Goal: Task Accomplishment & Management: Complete application form

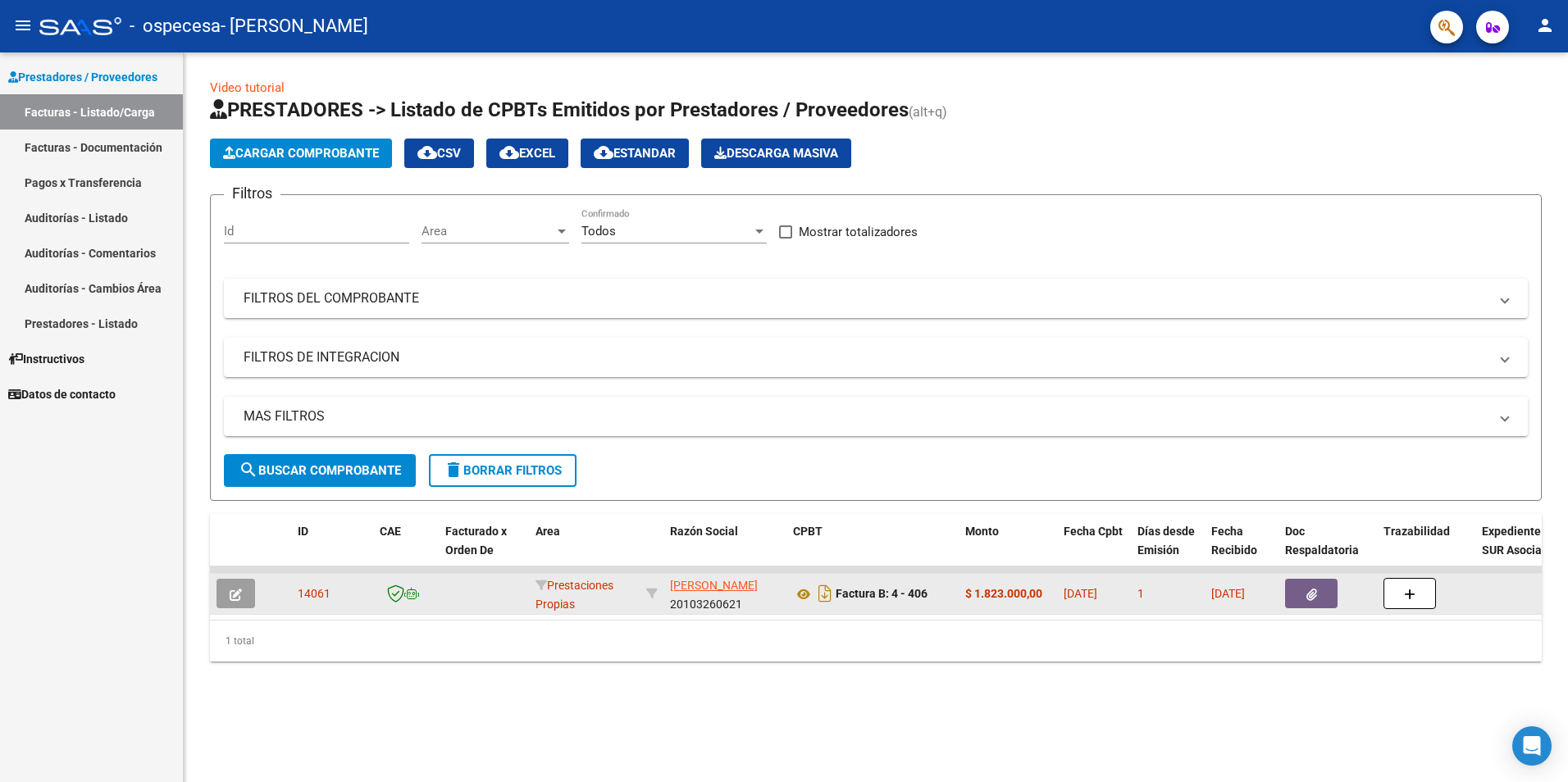
click at [299, 597] on span "14061" at bounding box center [314, 593] width 33 height 13
click at [290, 596] on datatable-body-cell at bounding box center [279, 594] width 24 height 40
click at [306, 591] on span "14061" at bounding box center [314, 593] width 33 height 13
click at [247, 585] on button "button" at bounding box center [235, 594] width 39 height 29
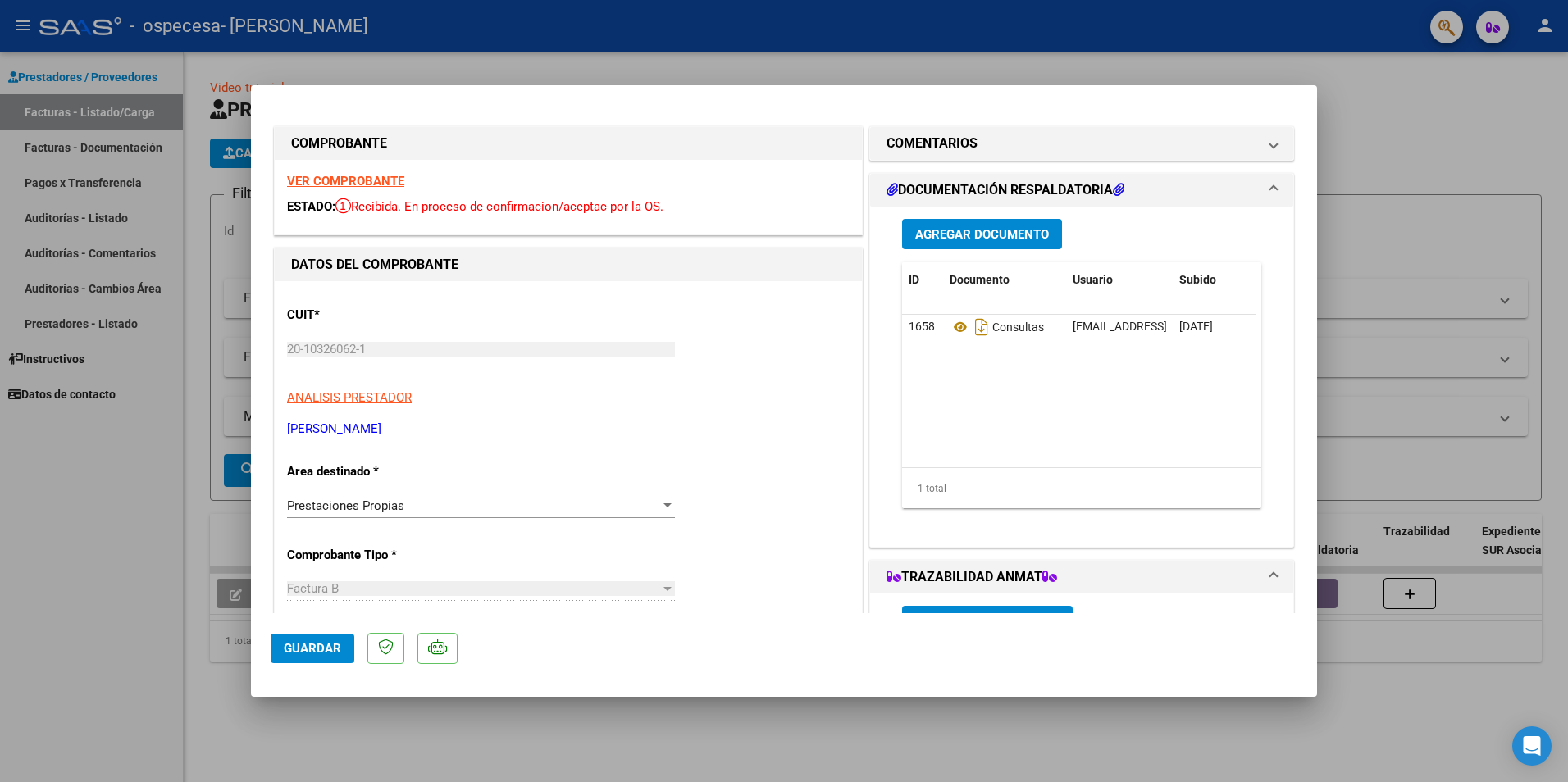
click at [1199, 76] on div at bounding box center [784, 391] width 1568 height 782
type input "$ 0,00"
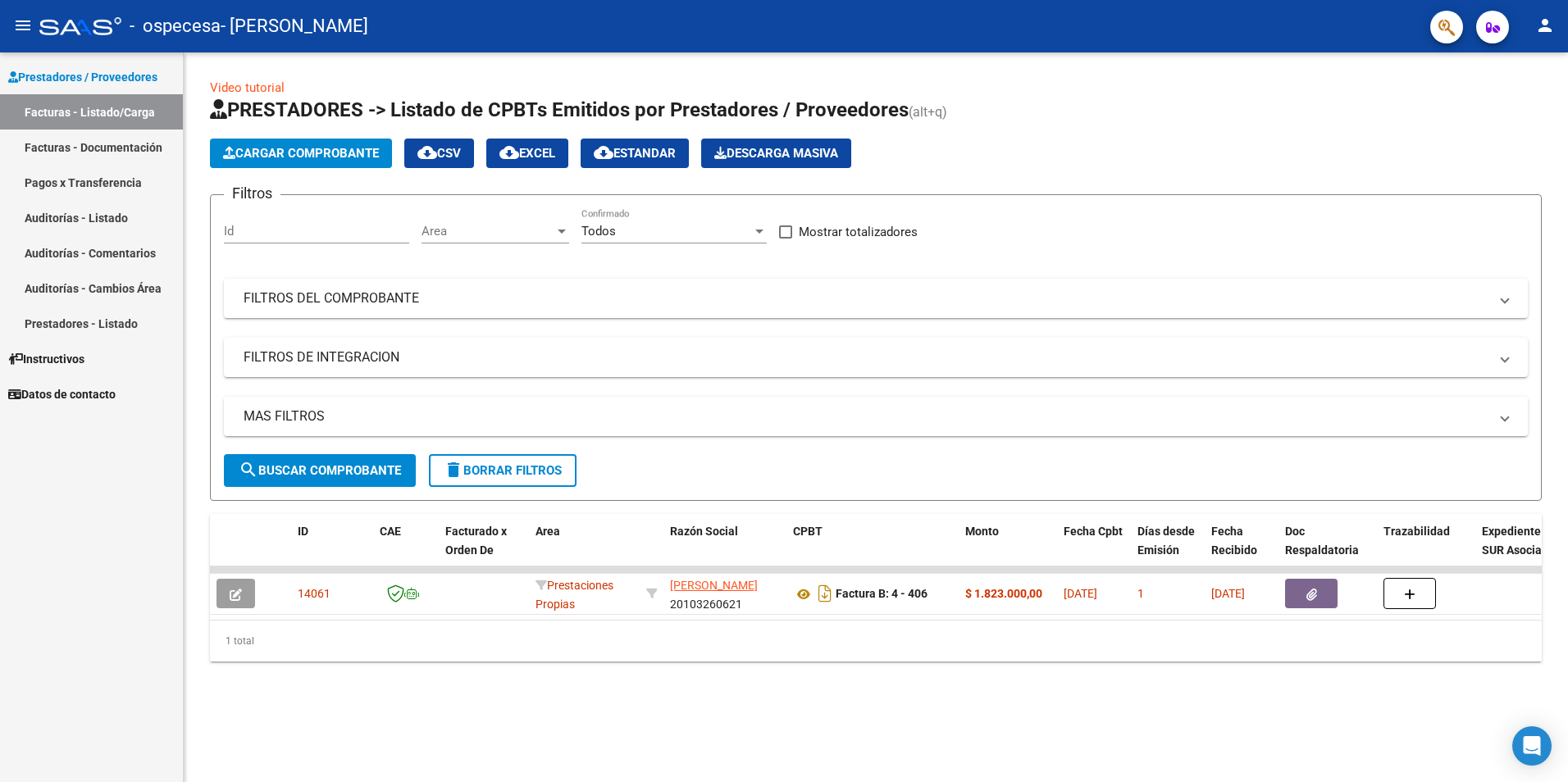
click at [24, 80] on span "Prestadores / Proveedores" at bounding box center [83, 76] width 149 height 18
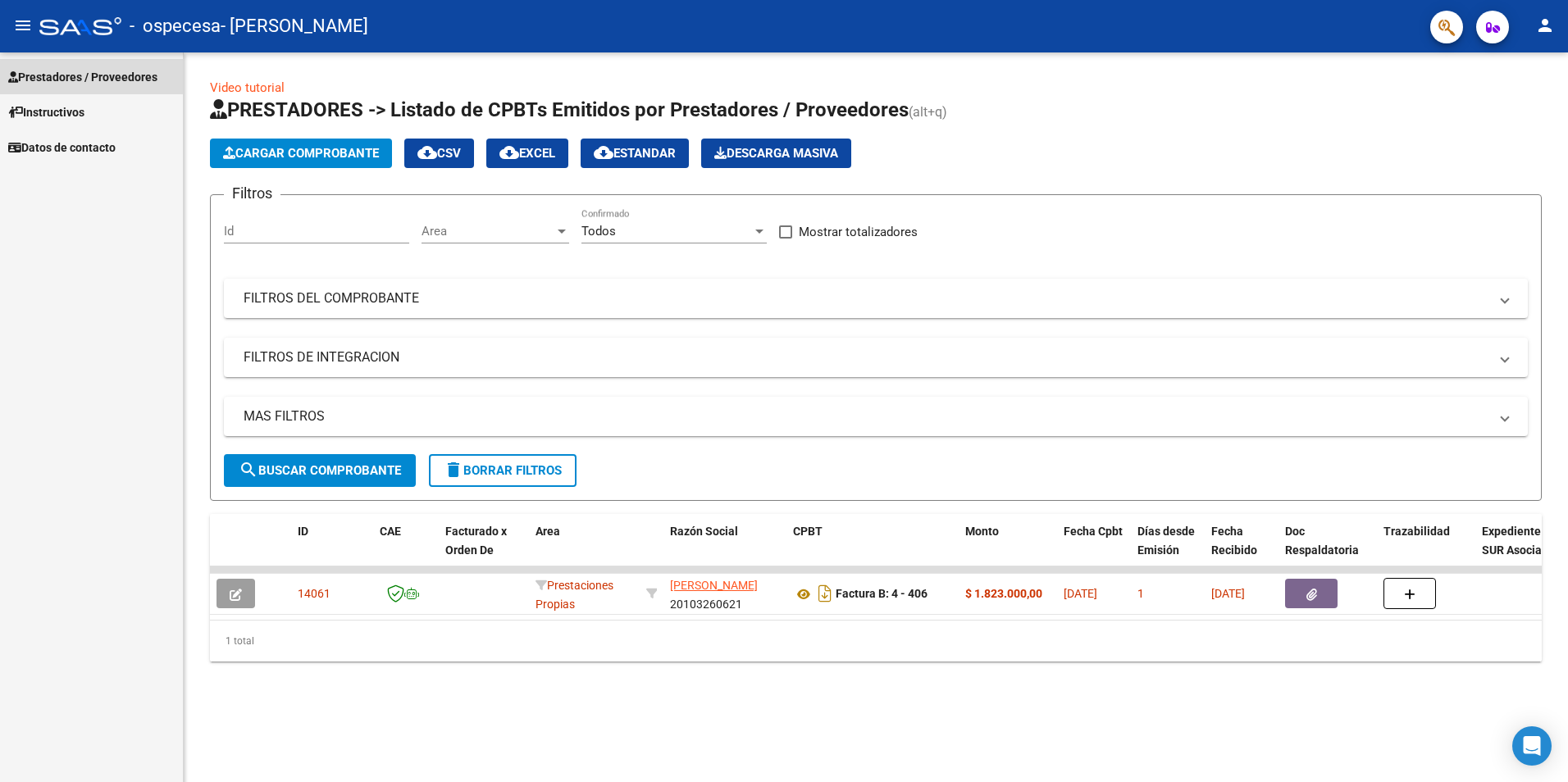
click at [24, 80] on span "Prestadores / Proveedores" at bounding box center [83, 76] width 149 height 18
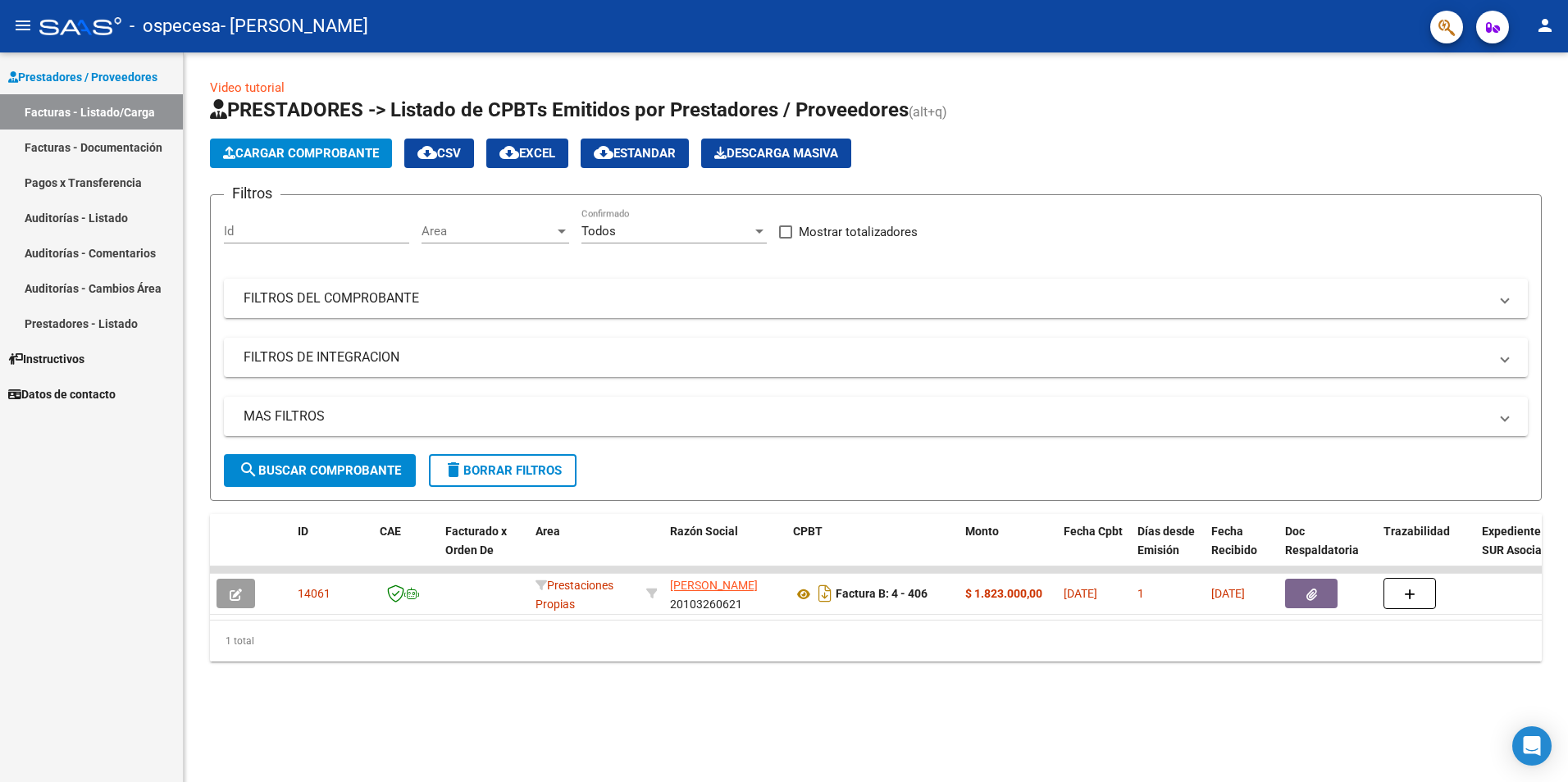
click at [21, 27] on mat-icon "menu" at bounding box center [22, 25] width 20 height 20
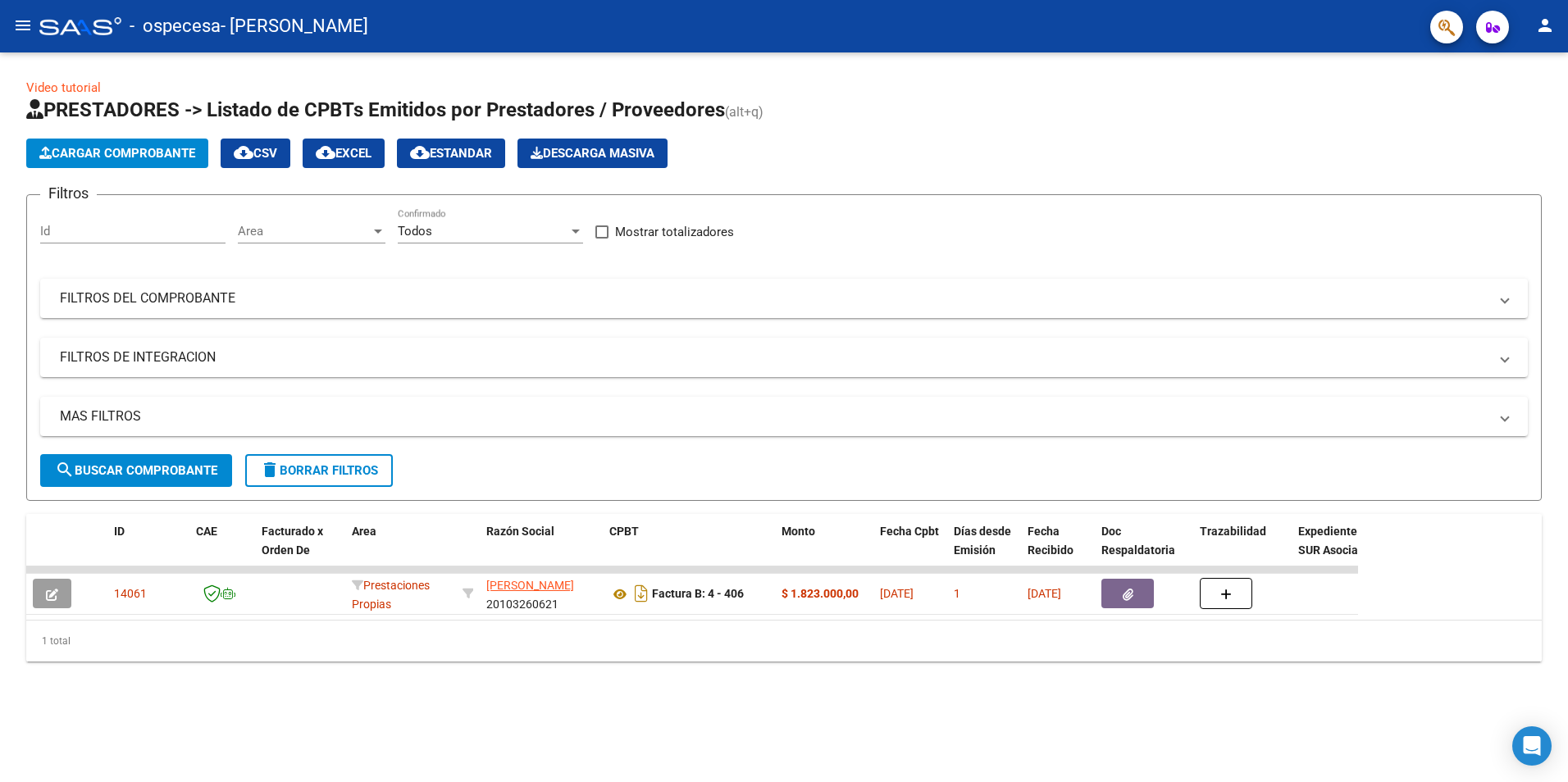
click at [18, 15] on mat-icon "menu" at bounding box center [22, 25] width 20 height 20
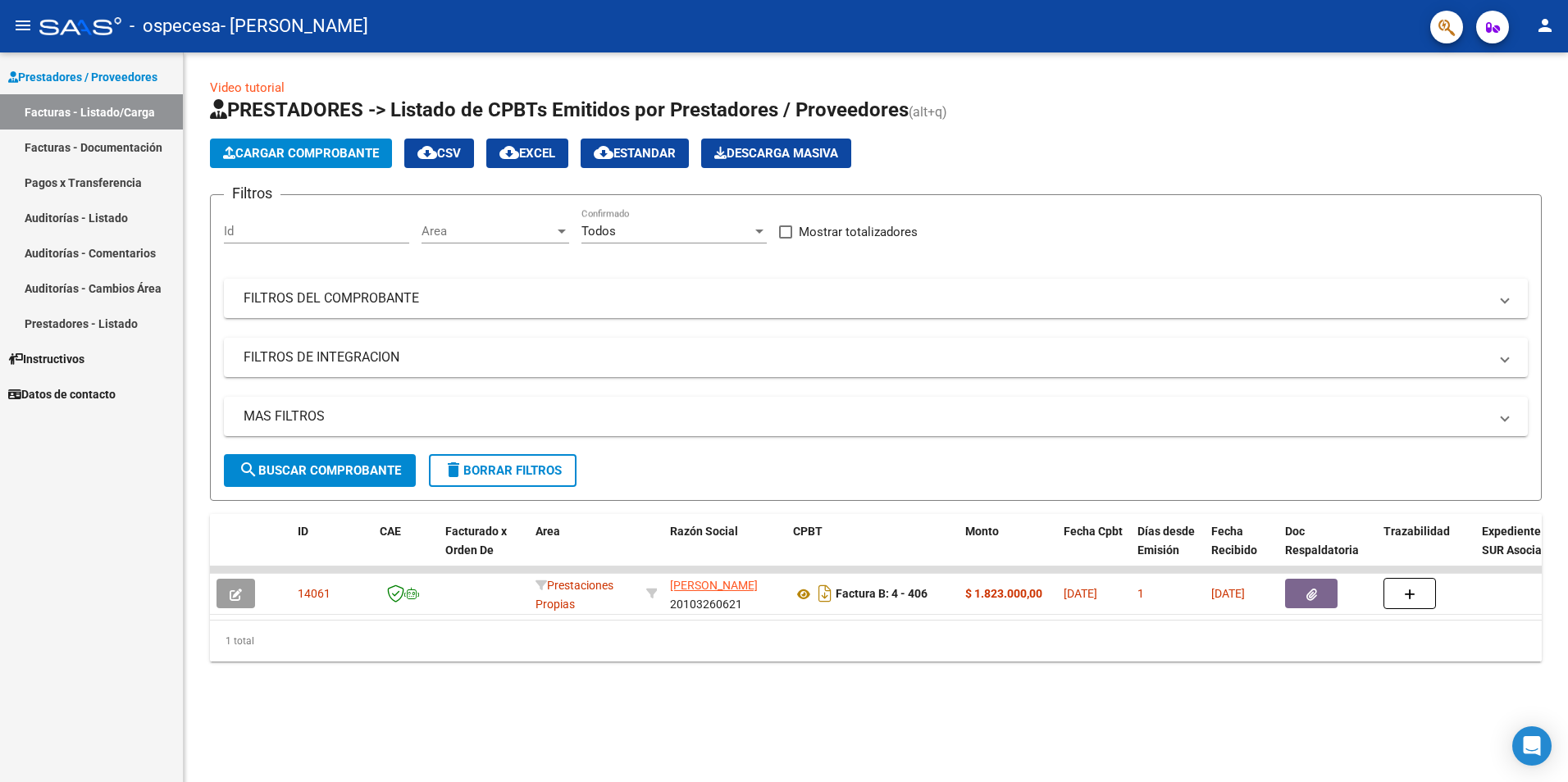
click at [55, 24] on div at bounding box center [80, 26] width 82 height 18
